Goal: Task Accomplishment & Management: Complete application form

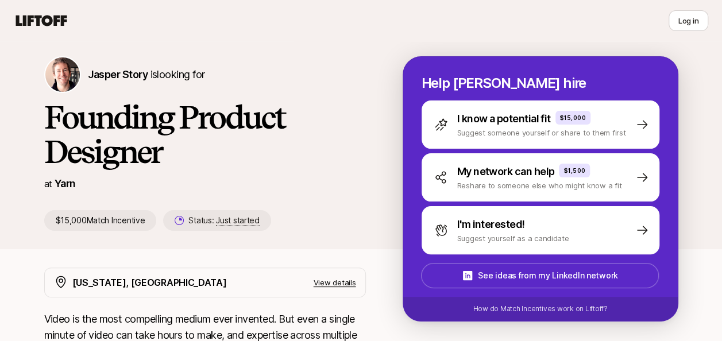
scroll to position [38, 0]
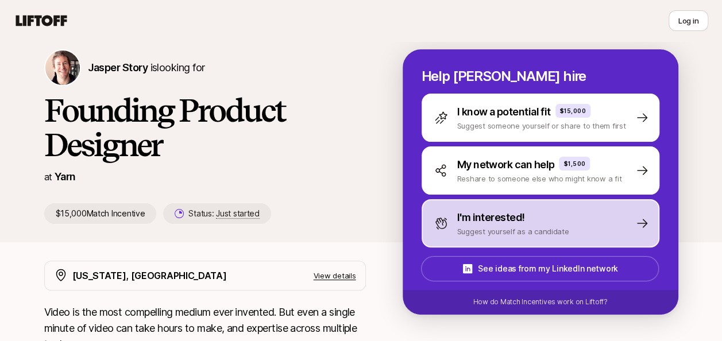
click at [510, 223] on p "I'm interested!" at bounding box center [491, 218] width 68 height 16
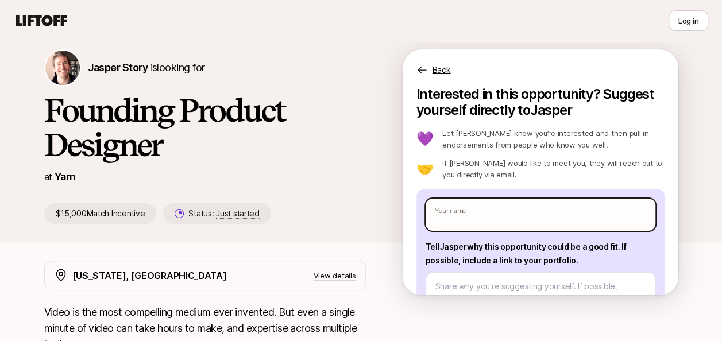
click at [461, 222] on input "text" at bounding box center [540, 215] width 230 height 32
type textarea "x"
type input "A"
type textarea "x"
type input "Ad"
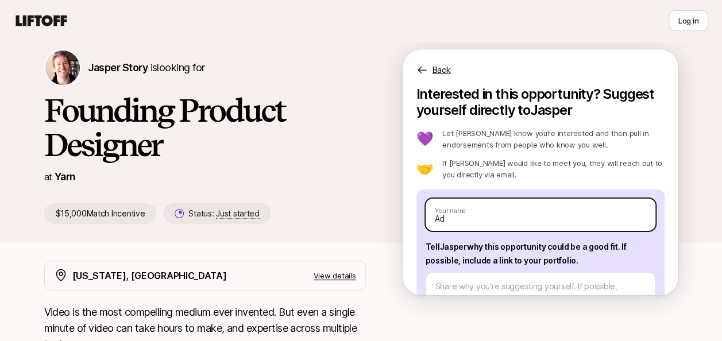
type textarea "x"
type input "Ade"
type textarea "x"
type input "[GEOGRAPHIC_DATA]"
type textarea "x"
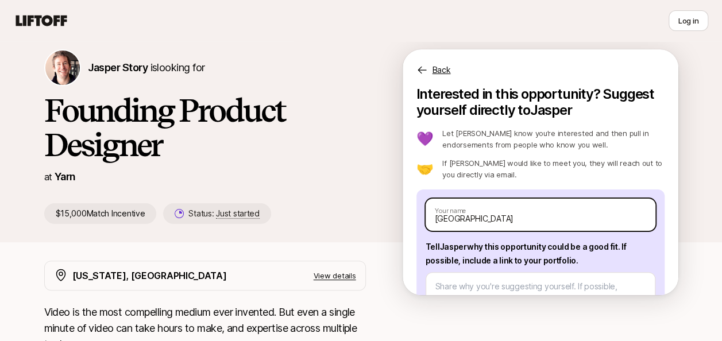
type input "Adeni"
type textarea "x"
type input "Adeniy"
type textarea "x"
type input "Adeniyi"
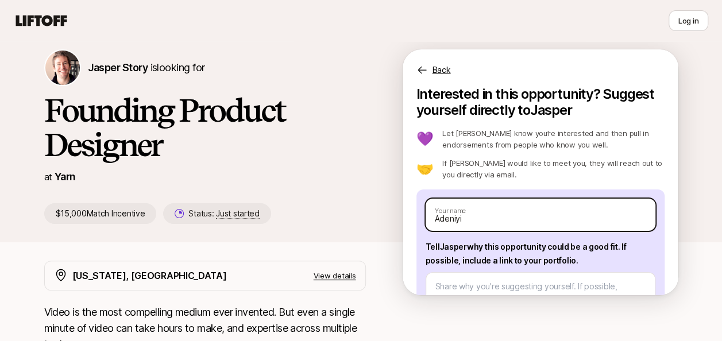
type textarea "x"
type input "Adeniyi"
type textarea "x"
type input "Adeniyi O"
type textarea "x"
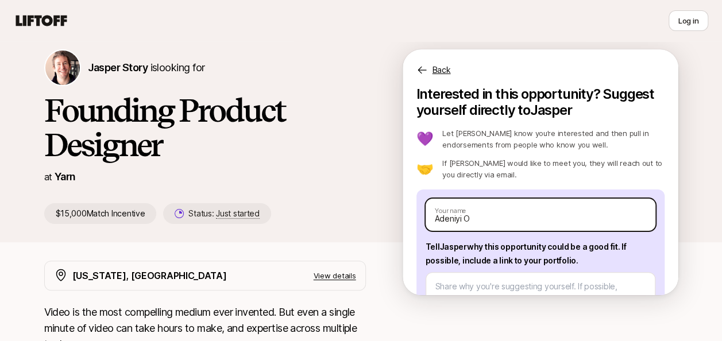
type input "[PERSON_NAME]"
type textarea "x"
type input "[PERSON_NAME]"
type textarea "x"
type input "[PERSON_NAME]"
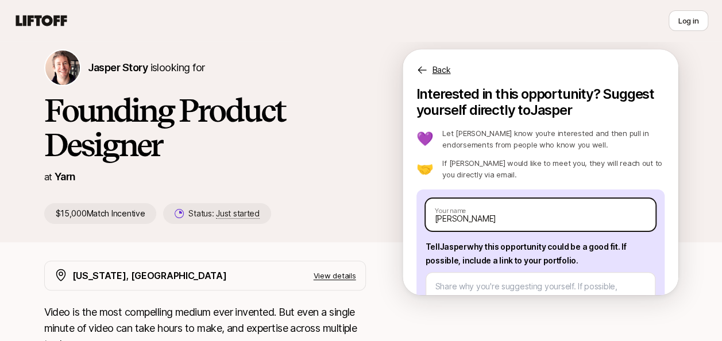
type textarea "x"
type input "[PERSON_NAME]"
type textarea "x"
type input "[PERSON_NAME]"
type textarea "x"
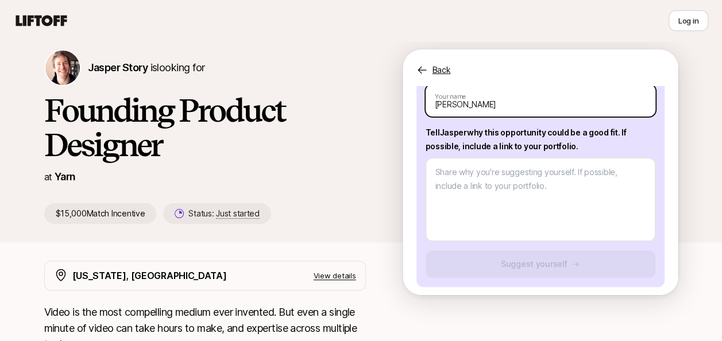
scroll to position [115, 0]
type input "[PERSON_NAME]"
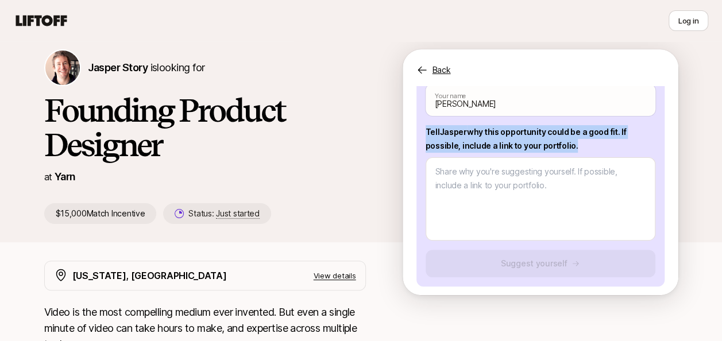
drag, startPoint x: 574, startPoint y: 144, endPoint x: 427, endPoint y: 131, distance: 147.5
click at [427, 131] on p "Tell [PERSON_NAME] why this opportunity could be a good fit . If possible, incl…" at bounding box center [540, 139] width 230 height 28
drag, startPoint x: 427, startPoint y: 131, endPoint x: 435, endPoint y: 134, distance: 8.9
copy p "Tell [PERSON_NAME] why this opportunity could be a good fit . If possible, incl…"
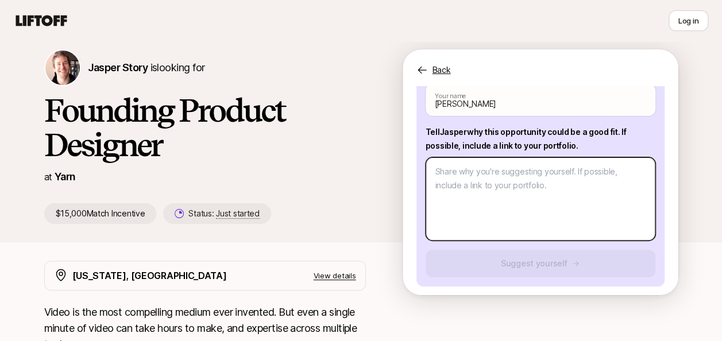
click at [467, 176] on textarea at bounding box center [540, 198] width 230 height 83
paste textarea "As a product designer with a strong foundation in graphic design, I'm confident…"
type textarea "x"
type textarea "As a product designer with a strong foundation in graphic design, I'm confident…"
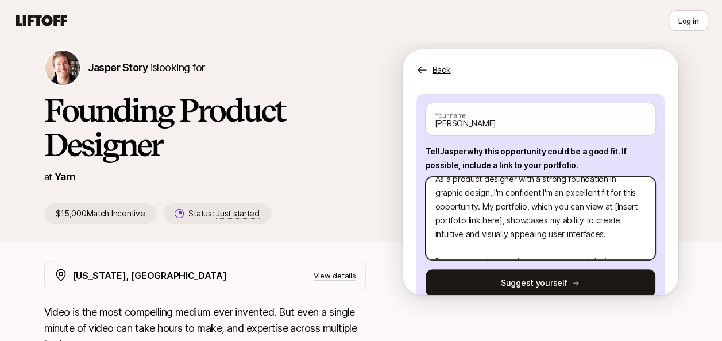
scroll to position [19, 0]
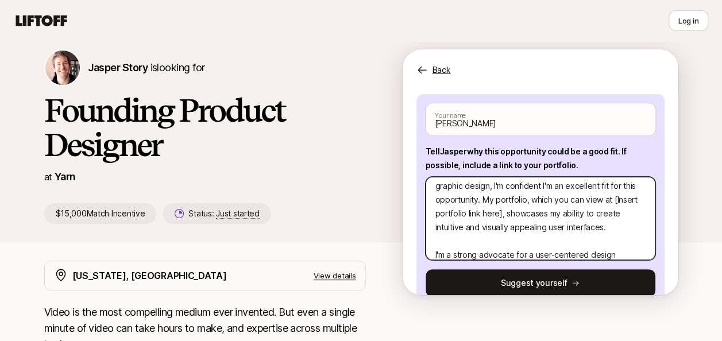
drag, startPoint x: 477, startPoint y: 239, endPoint x: 532, endPoint y: 231, distance: 55.7
click at [478, 238] on textarea "As a product designer with a strong foundation in graphic design, I'm confident…" at bounding box center [540, 218] width 230 height 83
type textarea "x"
type textarea "As a product designer with a strong foundation in graphic design, I'm confident…"
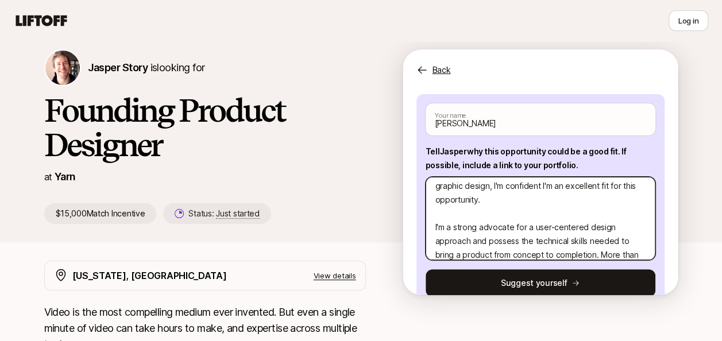
type textarea "x"
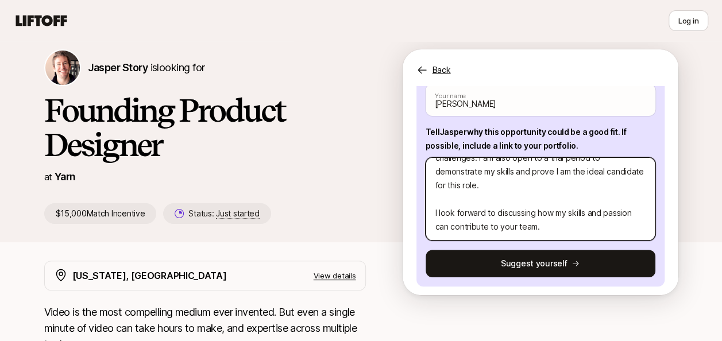
scroll to position [120, 0]
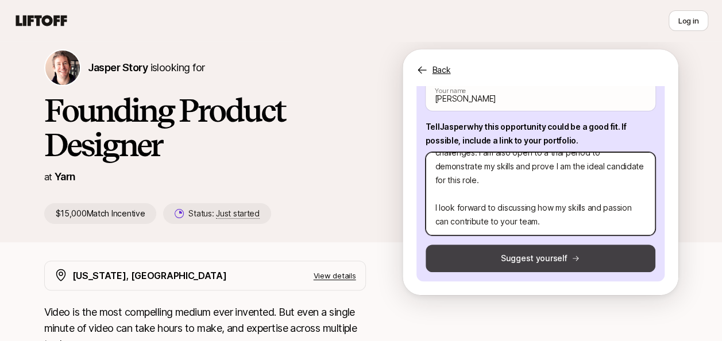
type textarea "As a product designer with a strong foundation in graphic design, I'm confident…"
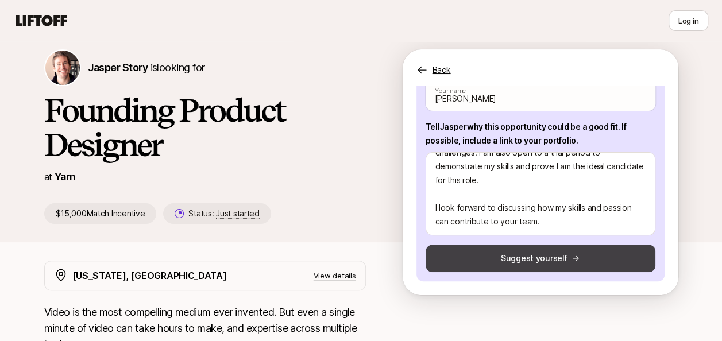
click at [534, 261] on button "Suggest yourself" at bounding box center [540, 259] width 230 height 28
type textarea "x"
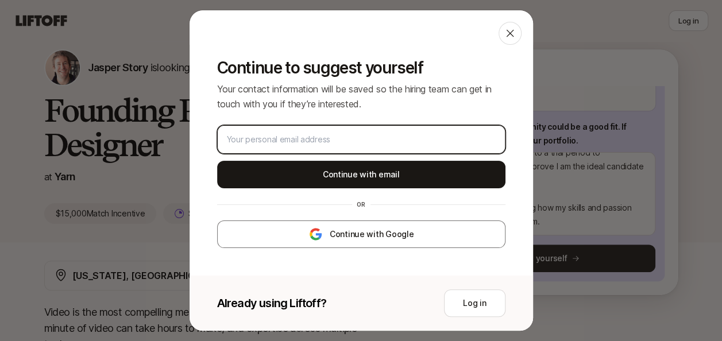
click at [327, 142] on input "email" at bounding box center [361, 140] width 269 height 14
type input "[EMAIL_ADDRESS][DOMAIN_NAME]"
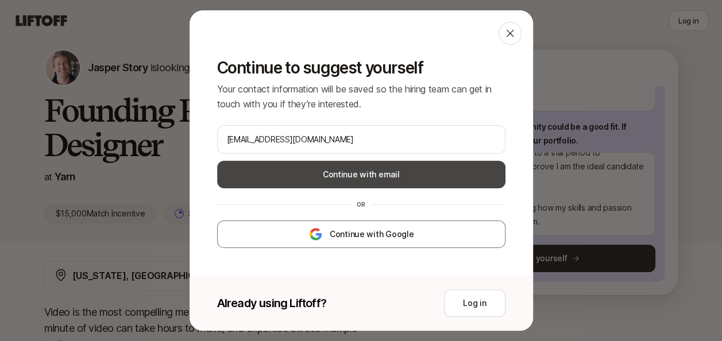
click at [342, 172] on button "Continue with email" at bounding box center [361, 175] width 288 height 28
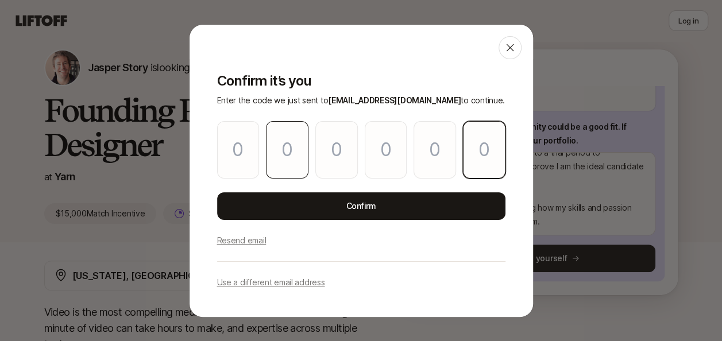
paste input "6"
type input "2"
type input "0"
type input "2"
type input "9"
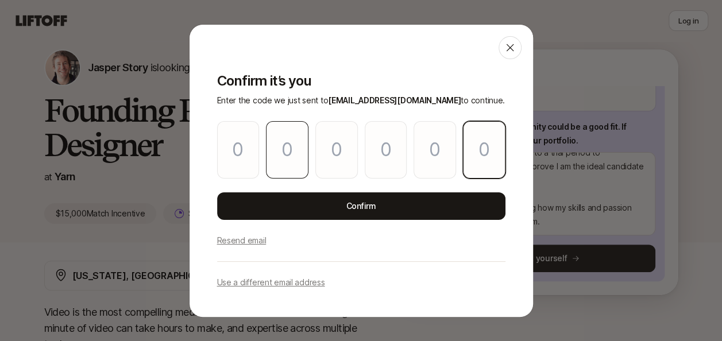
type input "2"
type input "6"
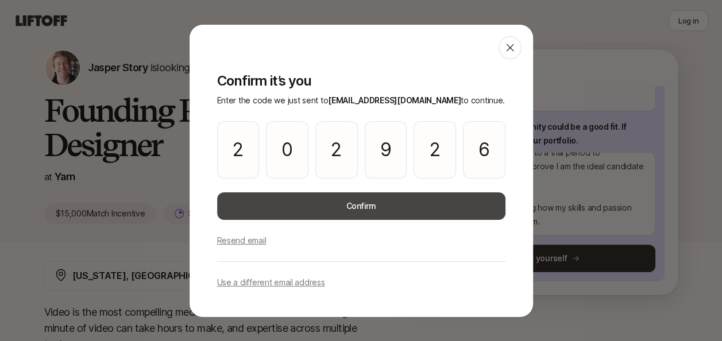
click at [357, 204] on button "Confirm" at bounding box center [361, 206] width 288 height 28
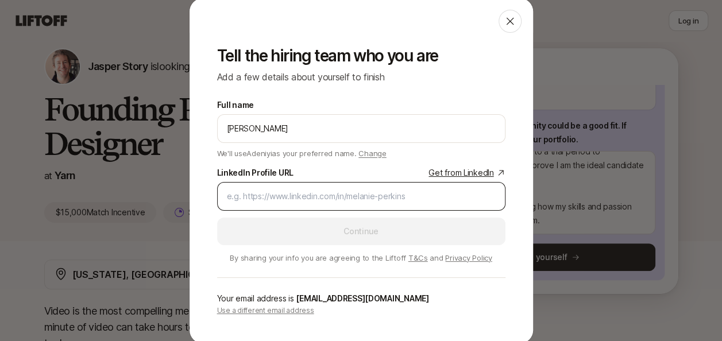
scroll to position [57, 0]
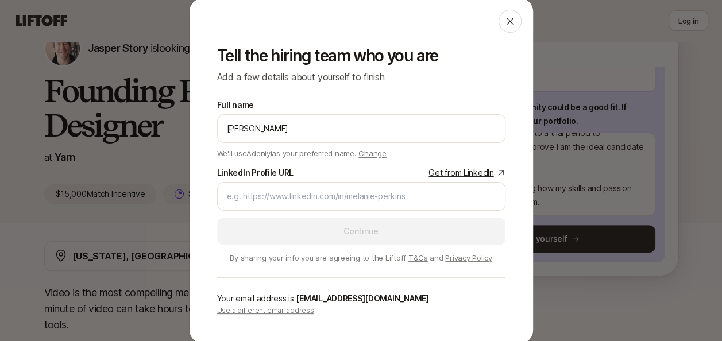
click at [482, 173] on link "Get from LinkedIn" at bounding box center [466, 173] width 76 height 14
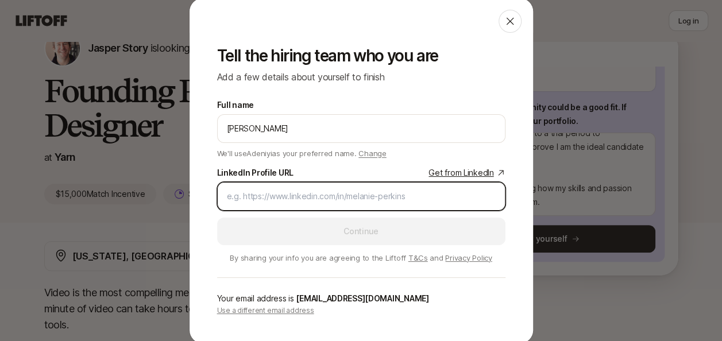
click at [278, 191] on input "LinkedIn Profile URL Get from LinkedIn" at bounding box center [361, 196] width 269 height 14
paste input "[URL][DOMAIN_NAME][PERSON_NAME]"
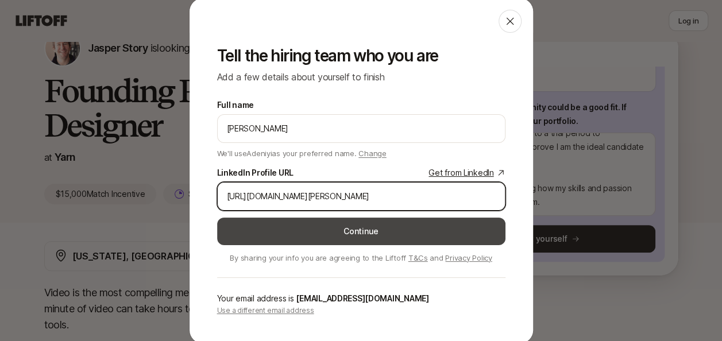
type input "[URL][DOMAIN_NAME][PERSON_NAME]"
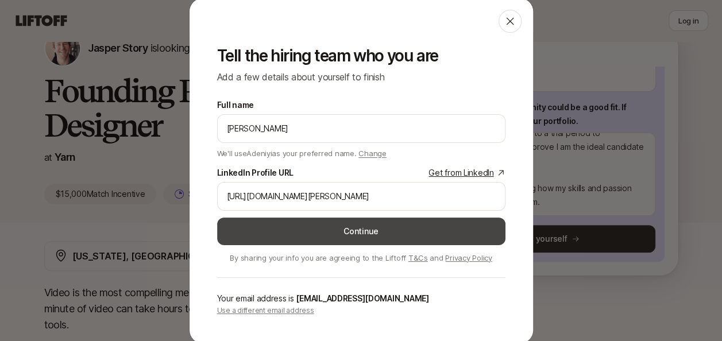
scroll to position [0, 0]
click at [325, 228] on button "Continue" at bounding box center [361, 232] width 288 height 28
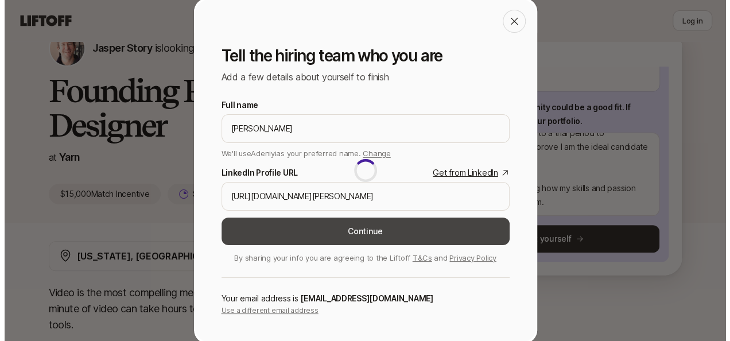
scroll to position [122, 0]
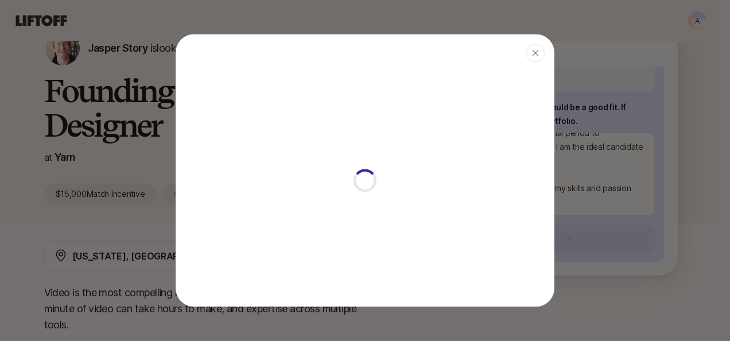
type textarea "x"
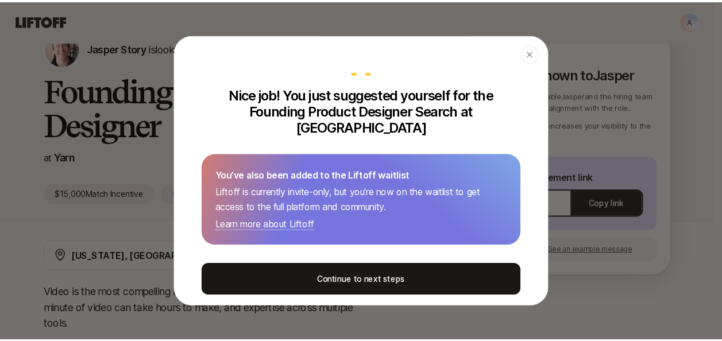
scroll to position [25, 0]
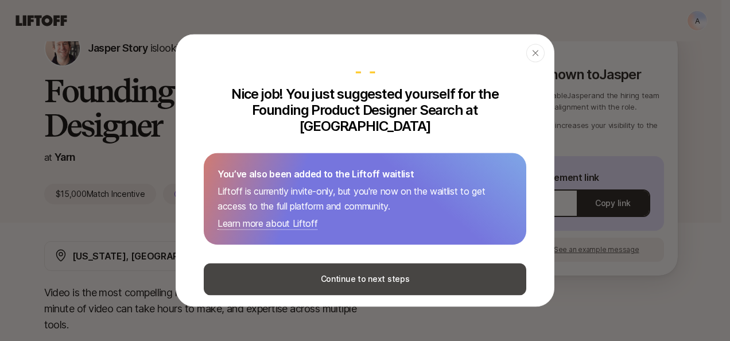
click at [340, 263] on button "Continue to next steps" at bounding box center [365, 279] width 323 height 32
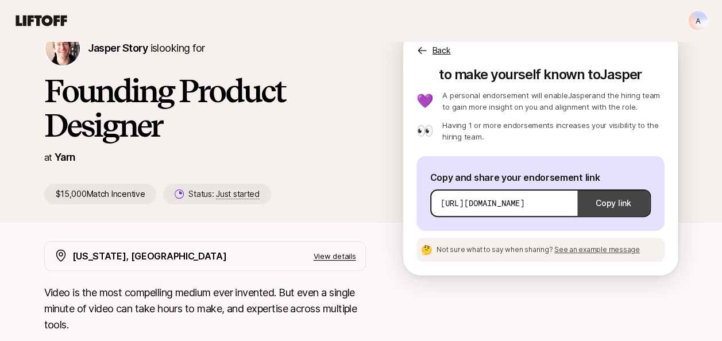
click at [607, 199] on button "Copy link" at bounding box center [613, 203] width 72 height 32
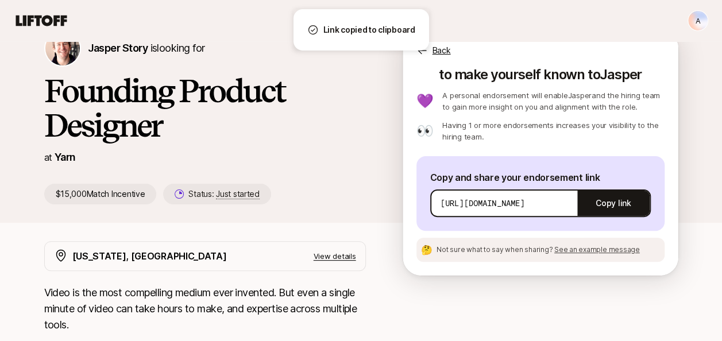
scroll to position [76, 0]
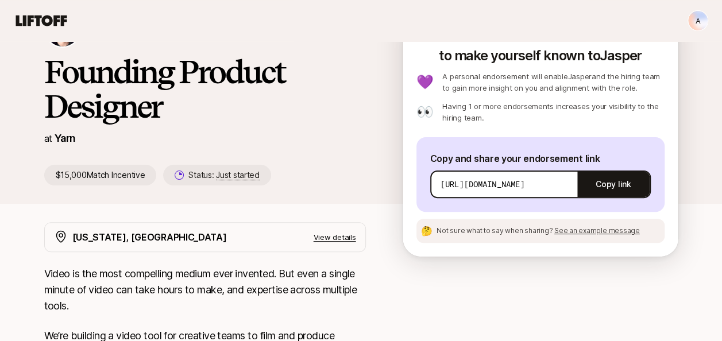
click at [576, 229] on span "See an example message" at bounding box center [597, 230] width 86 height 9
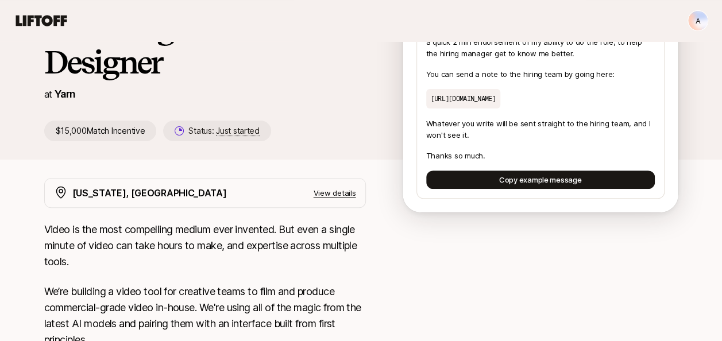
scroll to position [134, 0]
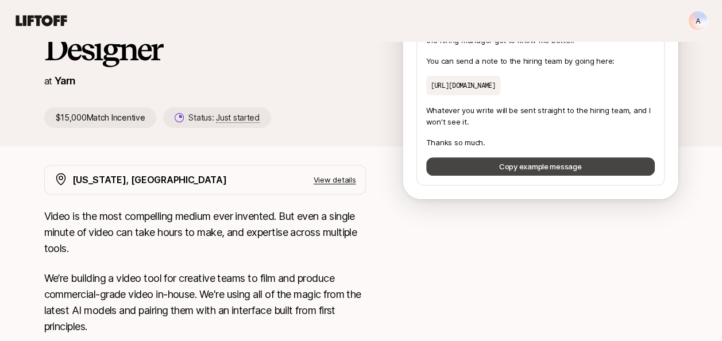
click at [530, 168] on button "Copy example message" at bounding box center [540, 166] width 228 height 18
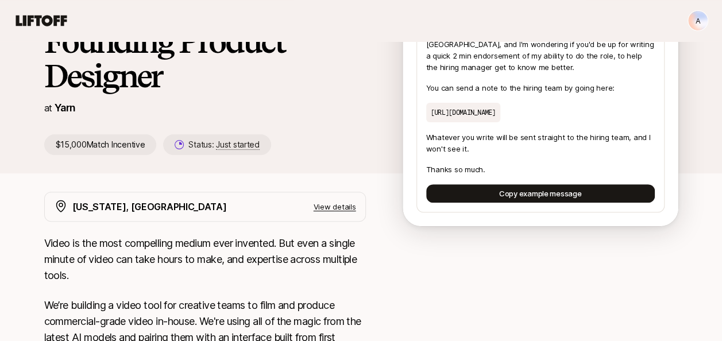
scroll to position [95, 0]
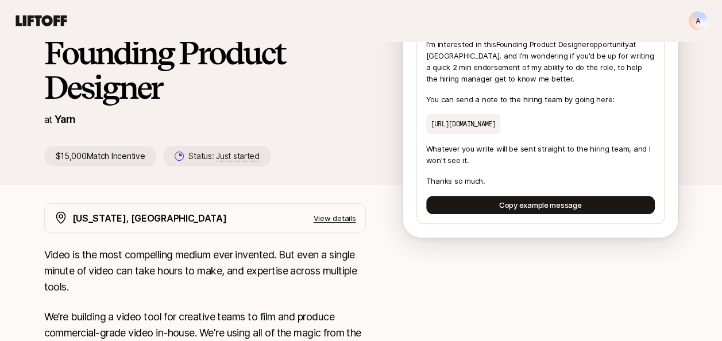
click at [336, 215] on p "View details" at bounding box center [334, 217] width 42 height 11
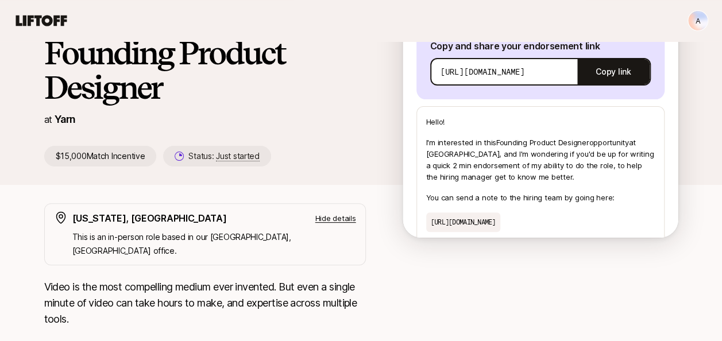
scroll to position [142, 0]
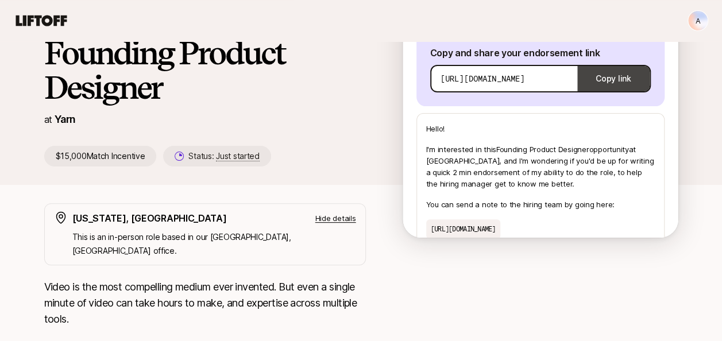
click at [612, 68] on button "Copy link" at bounding box center [613, 79] width 72 height 32
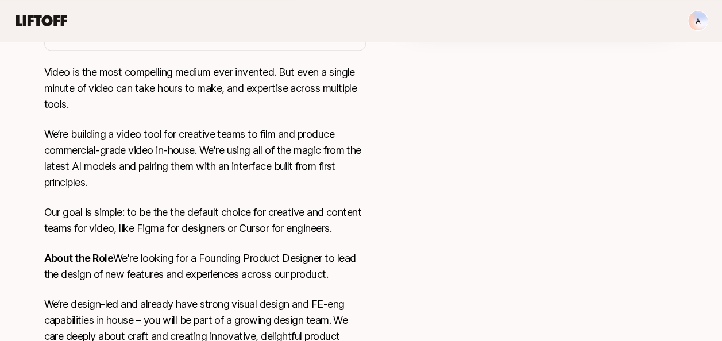
scroll to position [325, 0]
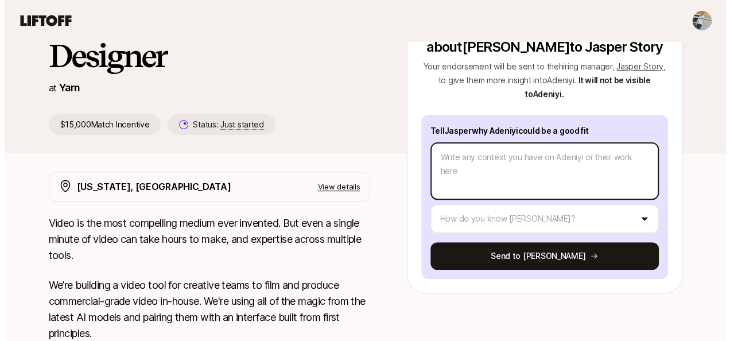
scroll to position [134, 0]
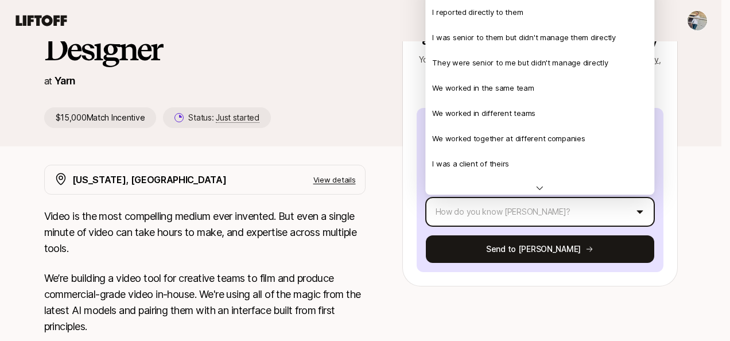
click at [567, 204] on html "👋 New to Liftoff? See how it works Jasper Story is looking for Founding Product…" at bounding box center [365, 36] width 730 height 341
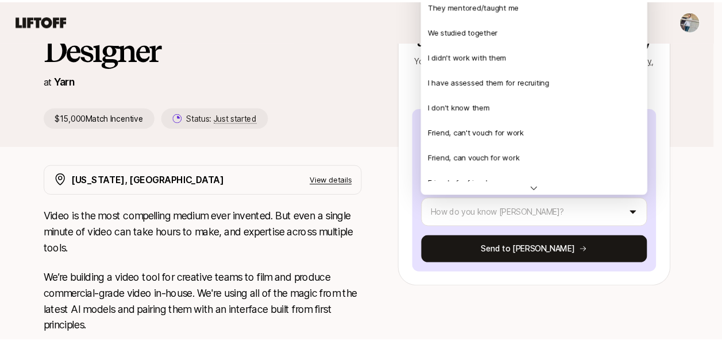
scroll to position [228, 0]
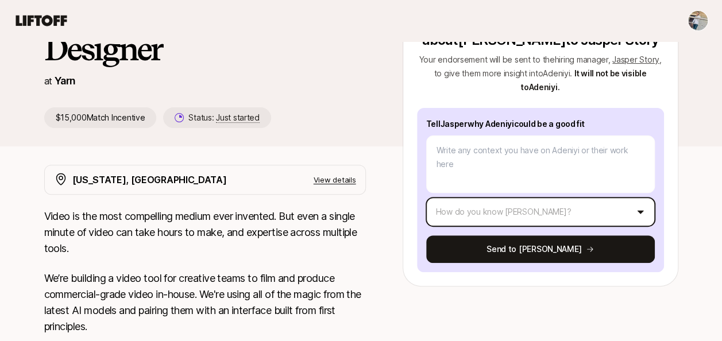
click at [339, 84] on html "👋 New to Liftoff? See how it works Jasper Story is looking for Founding Product…" at bounding box center [361, 36] width 722 height 341
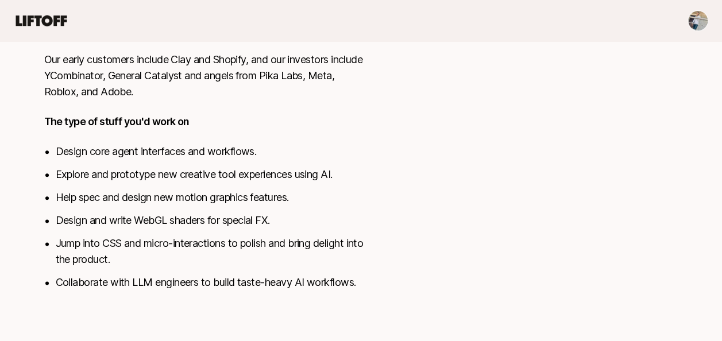
scroll to position [632, 0]
